Goal: Task Accomplishment & Management: Complete application form

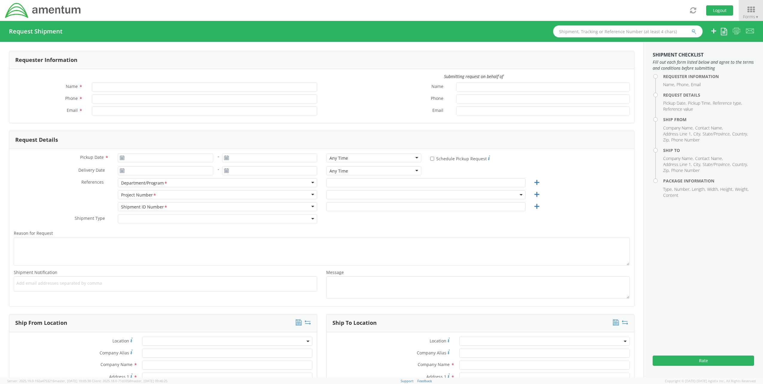
type input "[PERSON_NAME]"
type input "[PERSON_NAME][EMAIL_ADDRESS][PERSON_NAME][DOMAIN_NAME]"
click at [398, 194] on span at bounding box center [425, 194] width 199 height 9
click at [378, 206] on input "search" at bounding box center [424, 204] width 195 height 9
paste input "4433.0007"
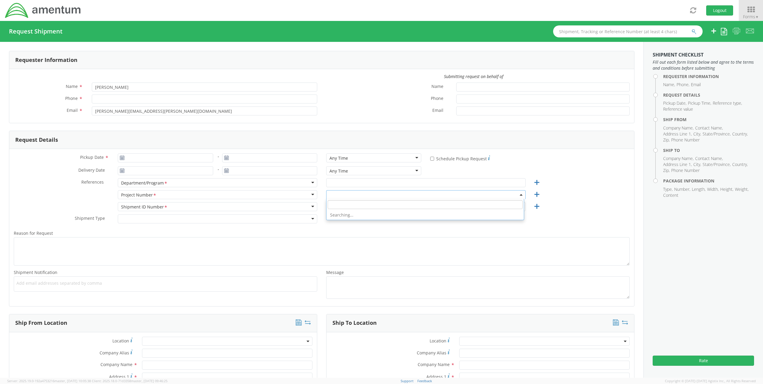
type input "4433.0007"
select select "ADMN.100123.DSKSP"
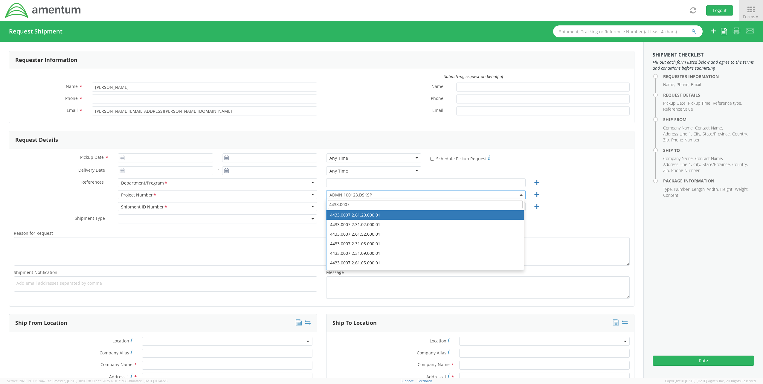
drag, startPoint x: 339, startPoint y: 203, endPoint x: 271, endPoint y: 201, distance: 68.8
click at [271, 201] on div "Project Number <span class="required">*</span> Project Number * Account Type Ac…" at bounding box center [321, 196] width 625 height 12
paste input "OVHD.100616.00000"
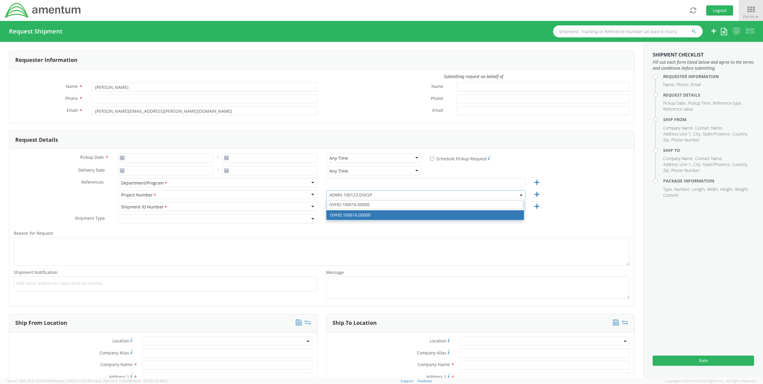
type input "OVHD.100616.00000"
select select "OVHD.100616.00000"
